Goal: Transaction & Acquisition: Purchase product/service

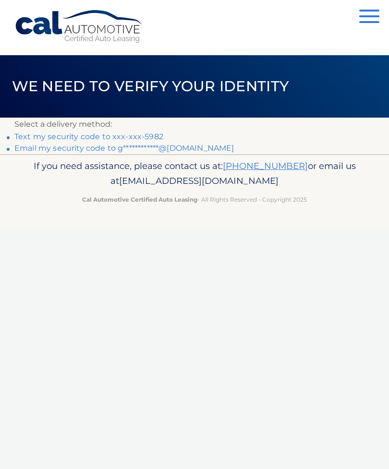
click at [128, 136] on link "Text my security code to xxx-xxx-5982" at bounding box center [88, 136] width 149 height 9
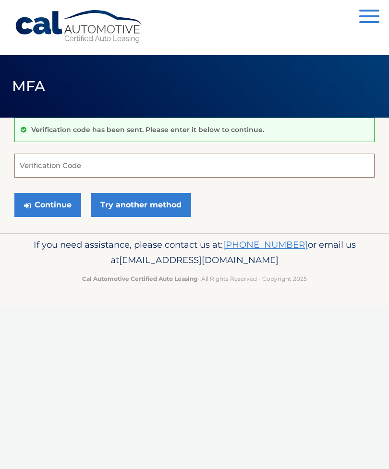
click at [71, 171] on input "Verification Code" at bounding box center [194, 165] width 360 height 24
type input "089340"
click at [45, 202] on button "Continue" at bounding box center [47, 205] width 67 height 24
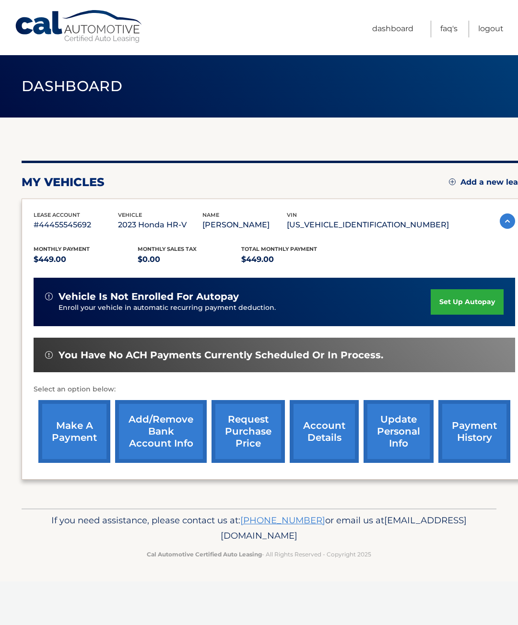
click at [87, 433] on link "make a payment" at bounding box center [74, 431] width 72 height 63
click at [61, 432] on link "make a payment" at bounding box center [74, 431] width 72 height 63
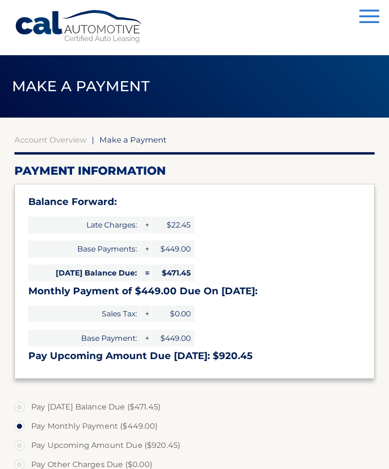
select select "YWYxZTU2ZGYtNzJlMy00ZmJiLWI5MDgtYmRkYjk1MWExZGEx"
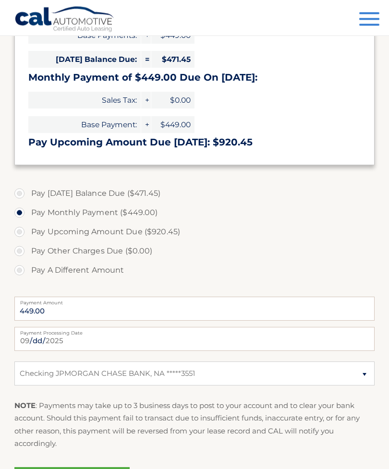
scroll to position [224, 0]
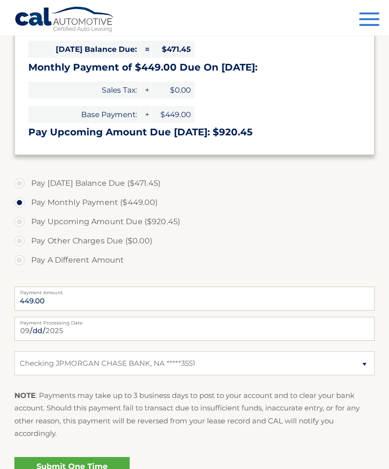
click at [73, 468] on link "Submit One Time Payment" at bounding box center [71, 472] width 115 height 31
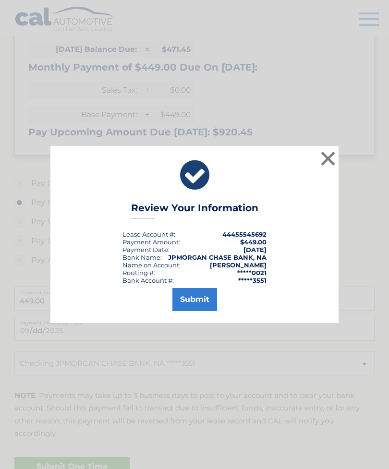
click at [196, 311] on button "Submit" at bounding box center [194, 299] width 45 height 23
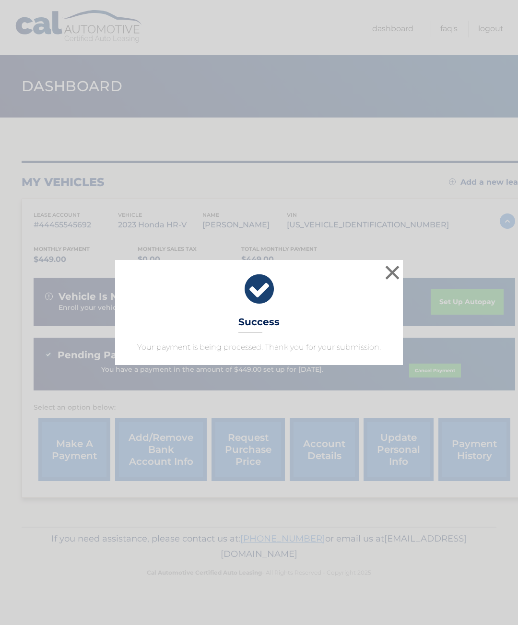
click at [386, 275] on button "×" at bounding box center [392, 272] width 19 height 19
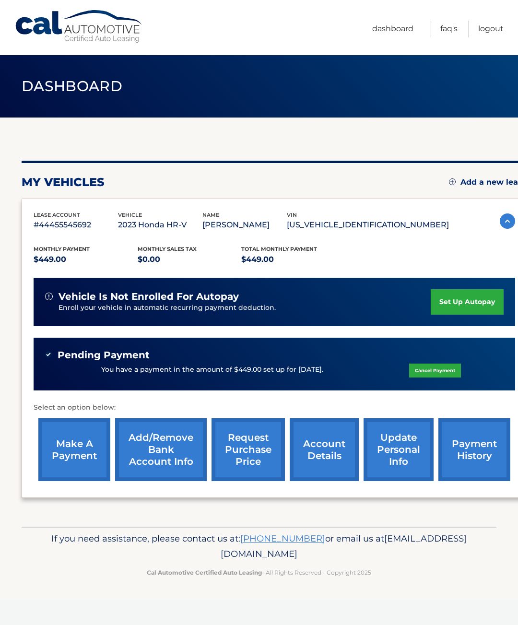
click at [310, 457] on link "account details" at bounding box center [324, 449] width 69 height 63
click at [314, 447] on link "account details" at bounding box center [324, 449] width 69 height 63
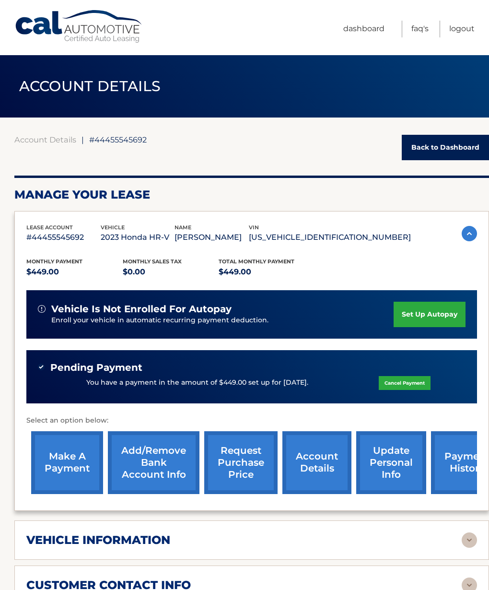
click at [323, 467] on link "account details" at bounding box center [317, 462] width 69 height 63
click at [446, 462] on link "payment history" at bounding box center [467, 462] width 72 height 63
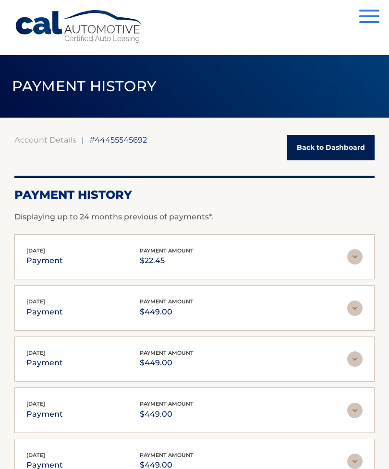
click at [337, 148] on link "Back to Dashboard" at bounding box center [330, 147] width 87 height 25
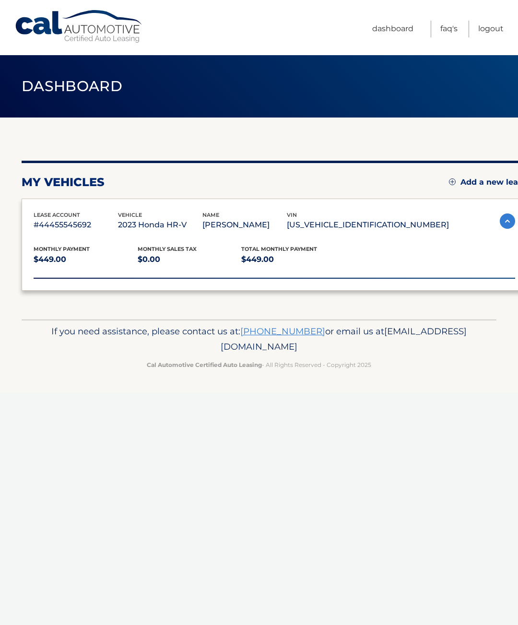
click at [444, 201] on div "lease account #44455545692 vehicle 2023 Honda HR-V name [PERSON_NAME] vin [US_V…" at bounding box center [275, 245] width 506 height 93
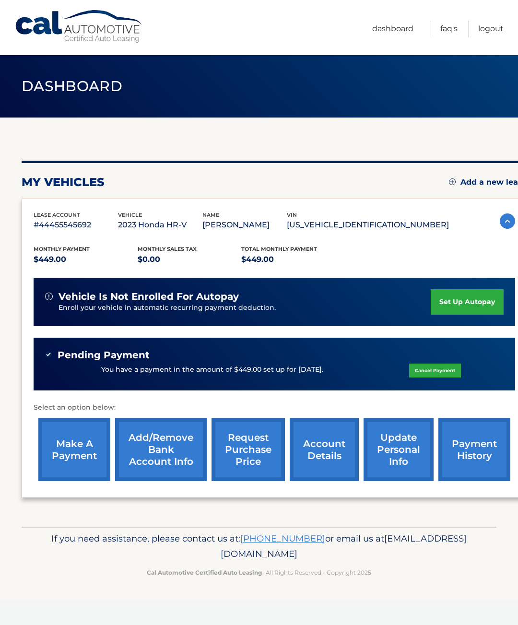
click at [337, 447] on link "account details" at bounding box center [324, 449] width 69 height 63
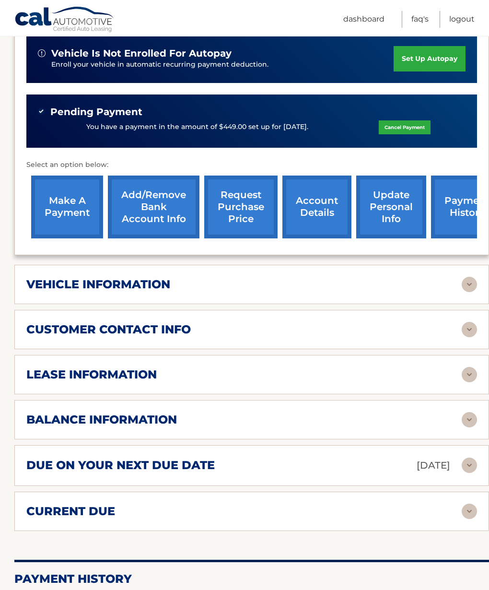
scroll to position [256, 0]
click at [470, 420] on img at bounding box center [469, 419] width 15 height 15
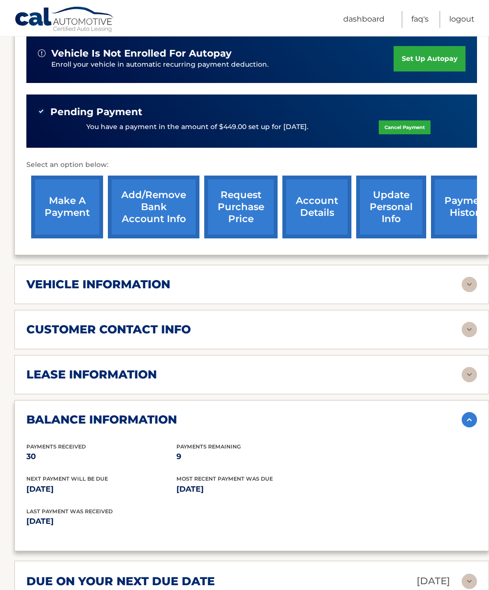
click at [470, 419] on img at bounding box center [469, 419] width 15 height 15
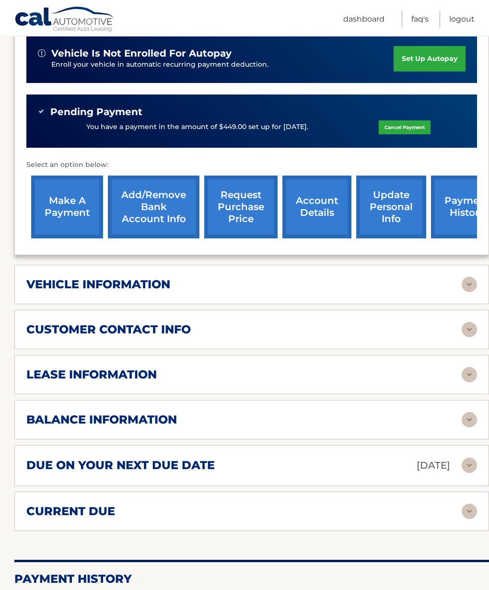
click at [465, 15] on link "Logout" at bounding box center [461, 19] width 25 height 17
